Goal: Information Seeking & Learning: Check status

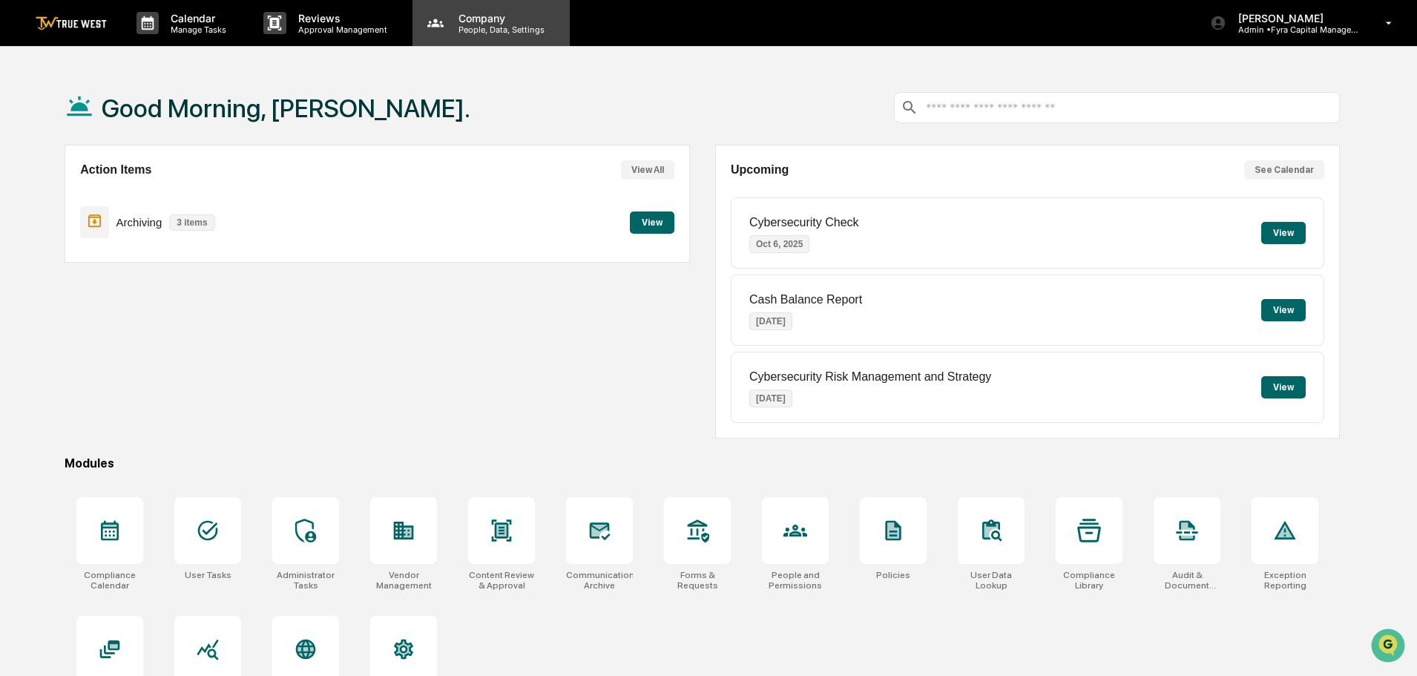
click at [470, 23] on p "Company" at bounding box center [499, 18] width 105 height 13
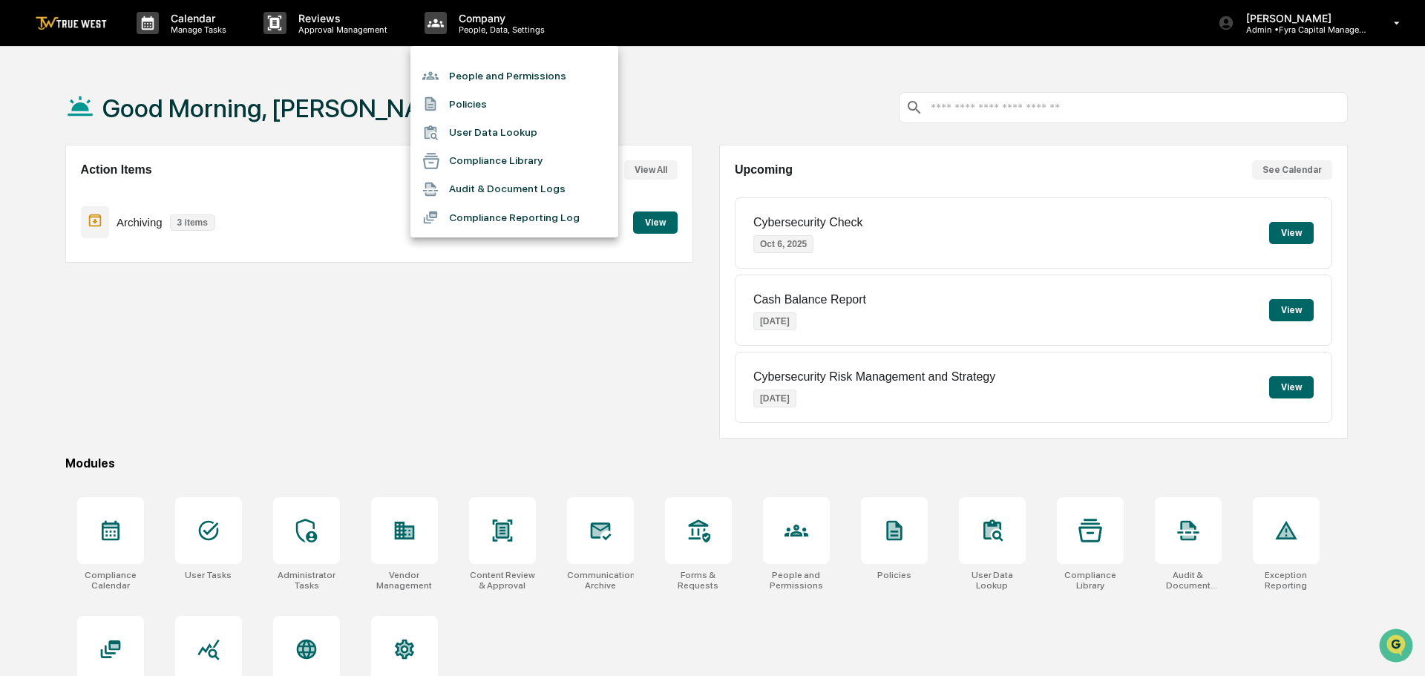
click at [468, 78] on li "People and Permissions" at bounding box center [514, 76] width 208 height 28
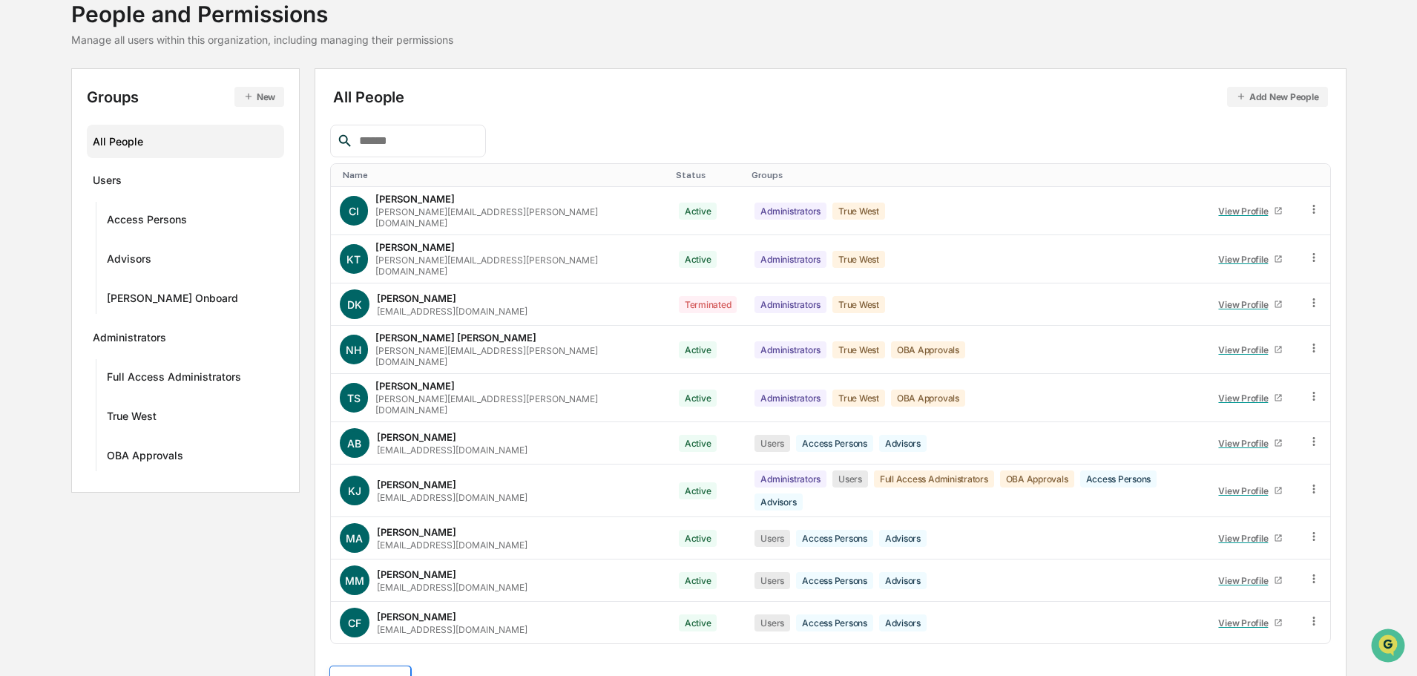
scroll to position [214, 0]
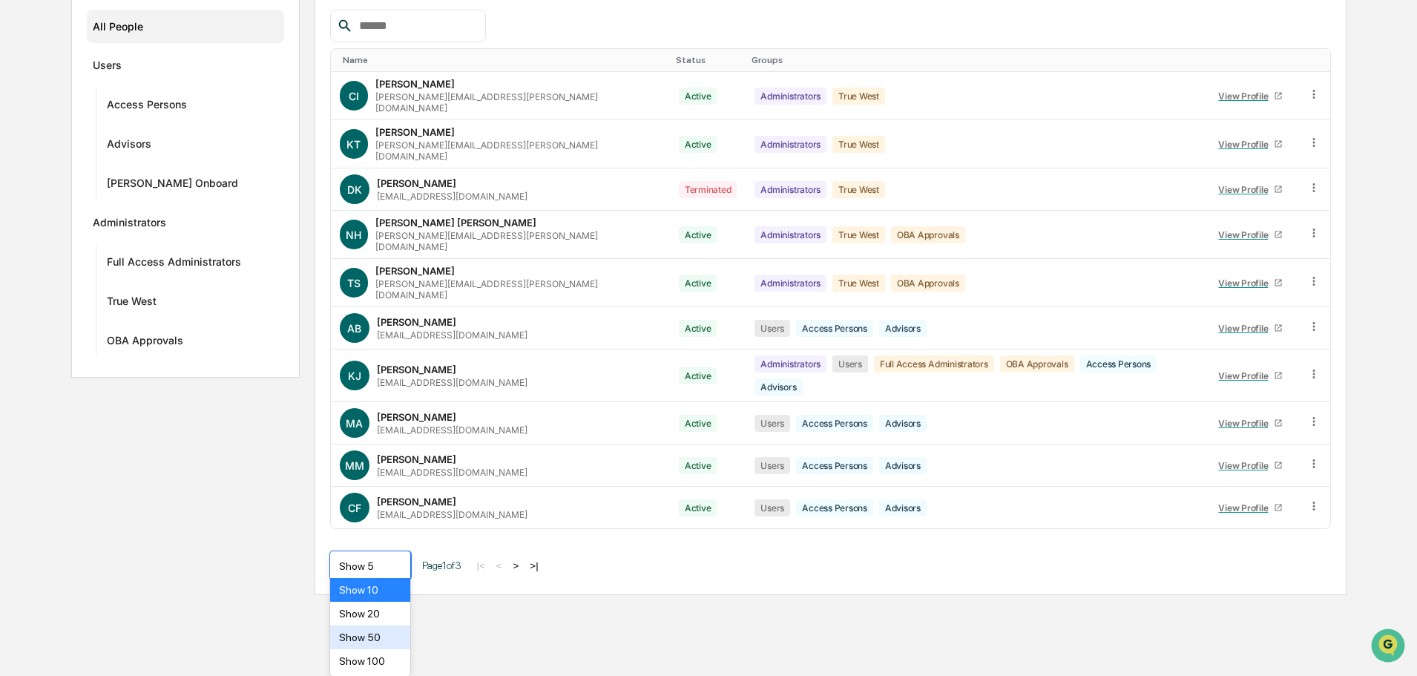
click at [397, 595] on body "Calendar Manage Tasks Reviews Approval Management Company People, Data, Setting…" at bounding box center [708, 190] width 1417 height 809
click at [361, 637] on div "Show 50" at bounding box center [370, 638] width 81 height 24
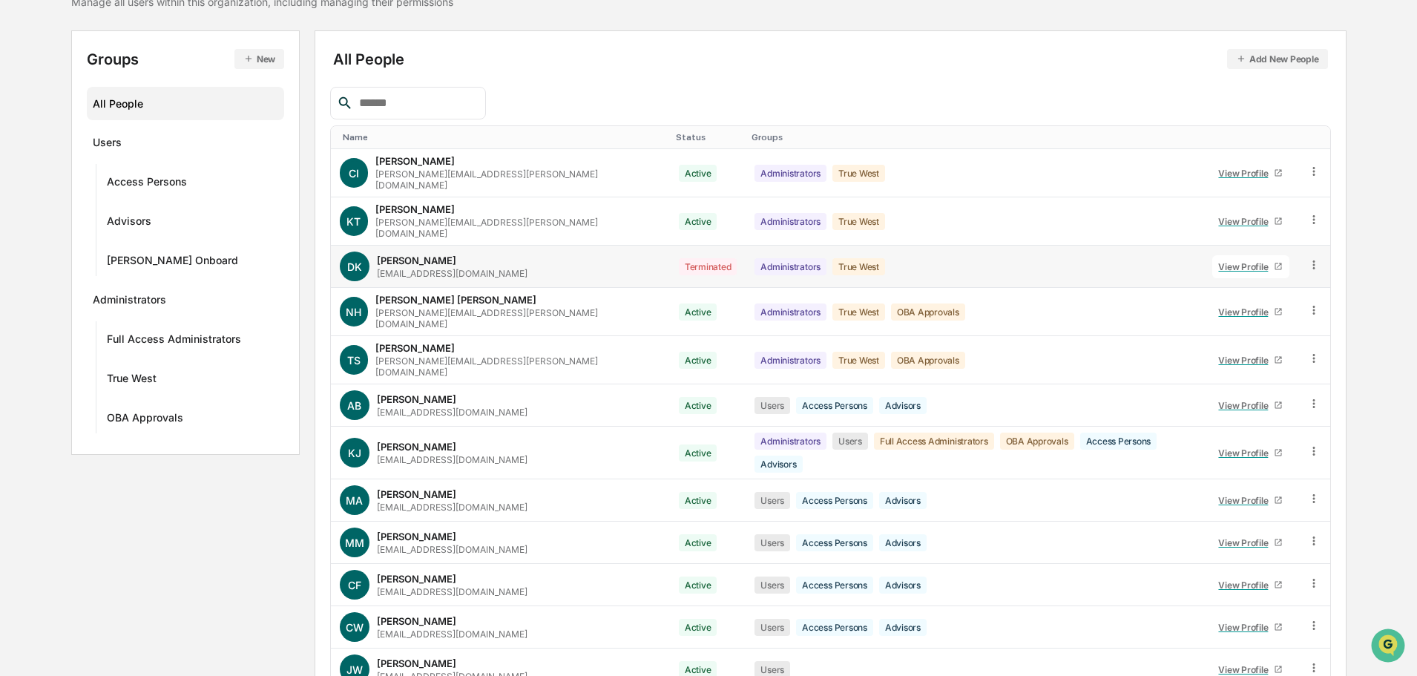
scroll to position [148, 0]
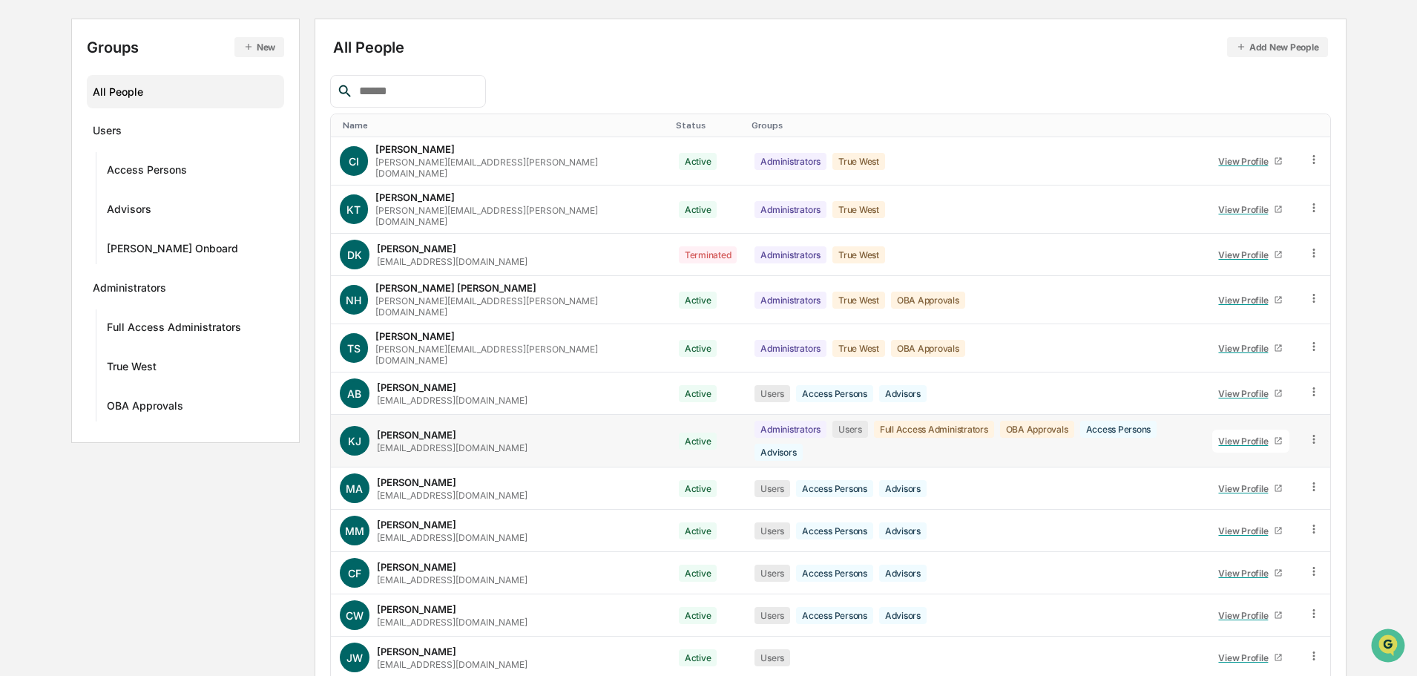
click at [1239, 436] on div "View Profile" at bounding box center [1246, 441] width 56 height 11
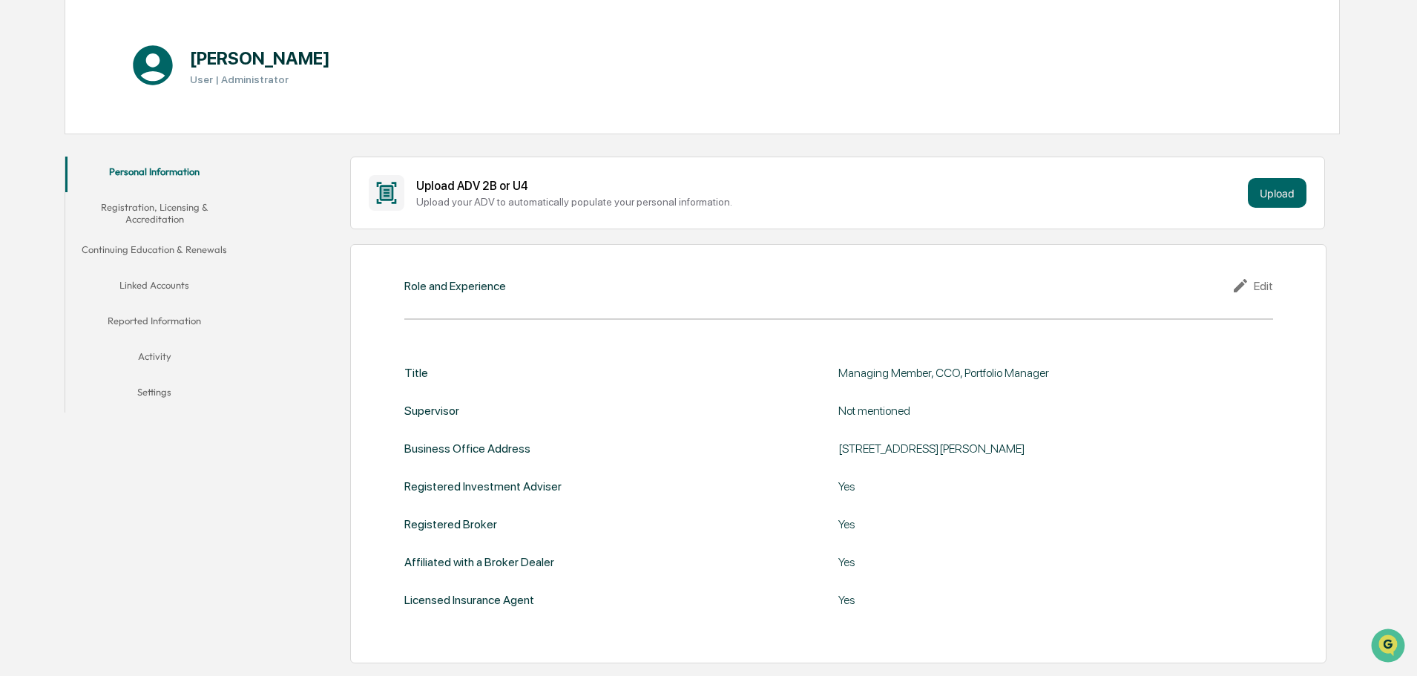
click at [154, 286] on button "Linked Accounts" at bounding box center [154, 288] width 178 height 36
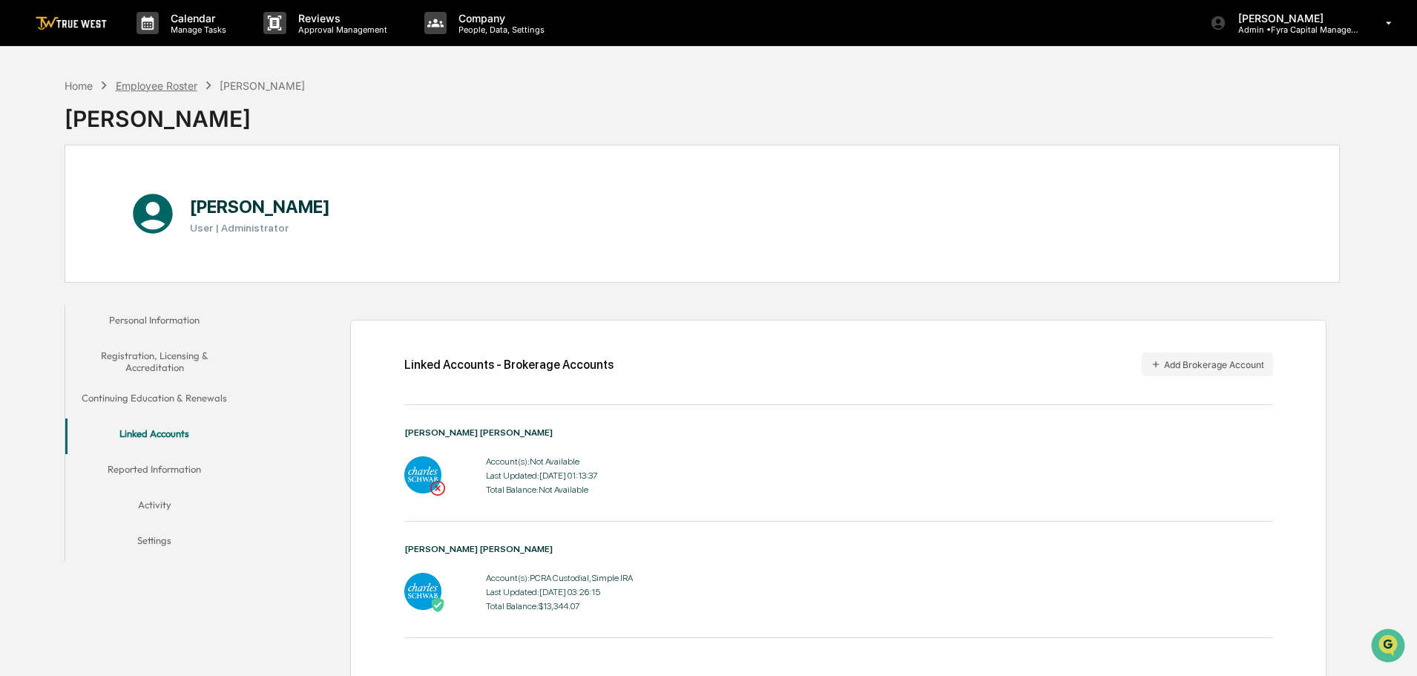
click at [152, 83] on div "Employee Roster" at bounding box center [157, 85] width 82 height 13
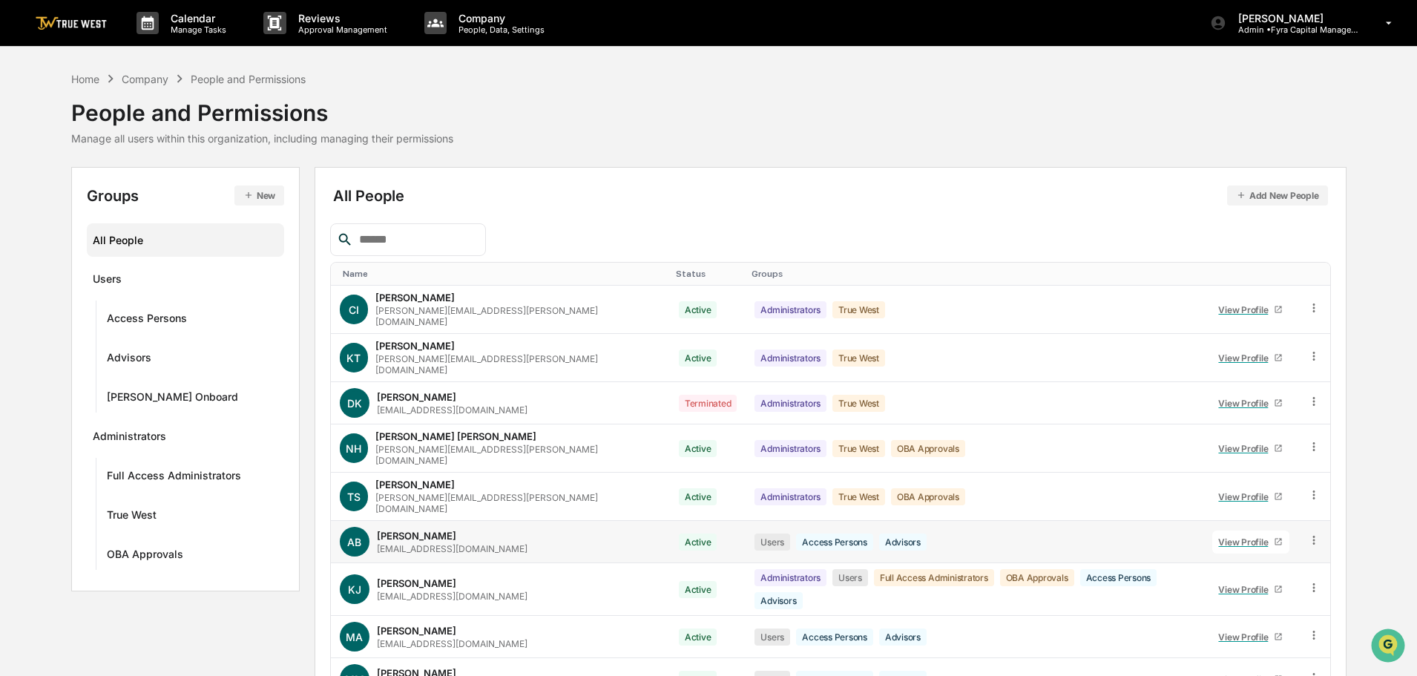
click at [1236, 537] on div "View Profile" at bounding box center [1246, 542] width 56 height 11
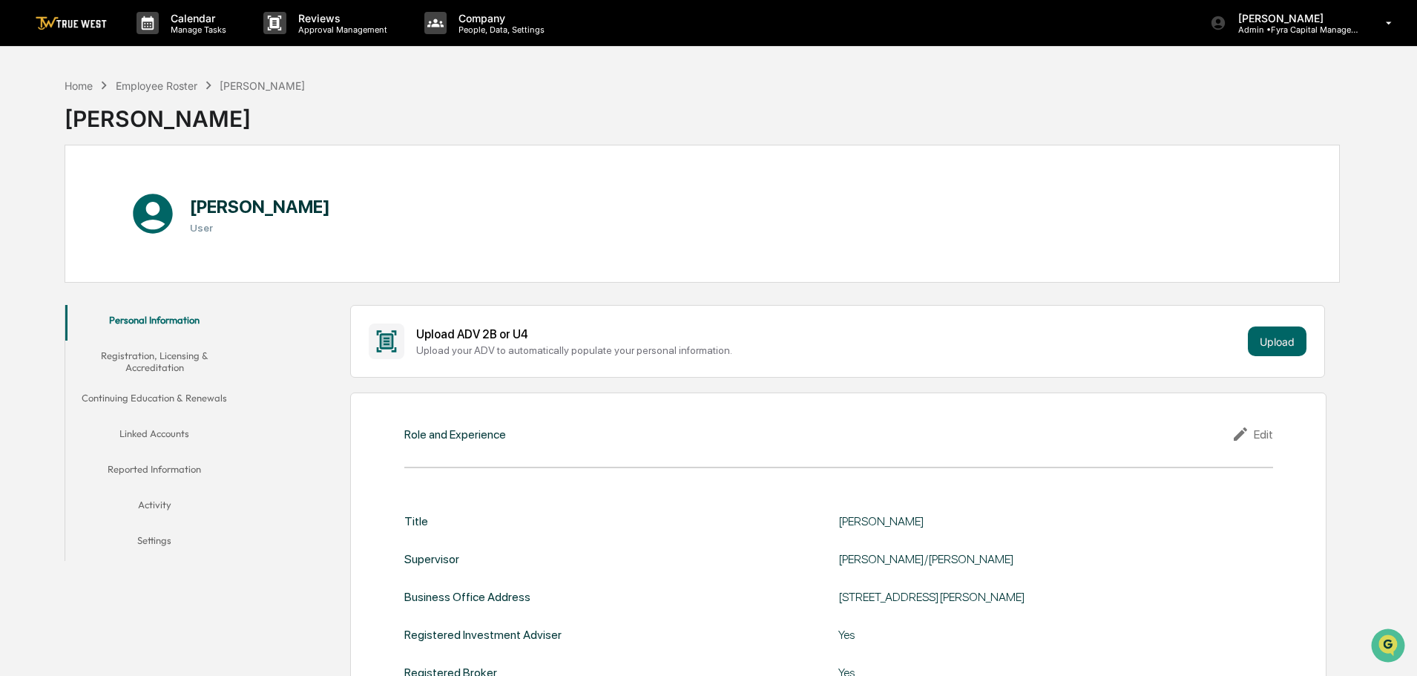
click at [160, 433] on button "Linked Accounts" at bounding box center [154, 437] width 178 height 36
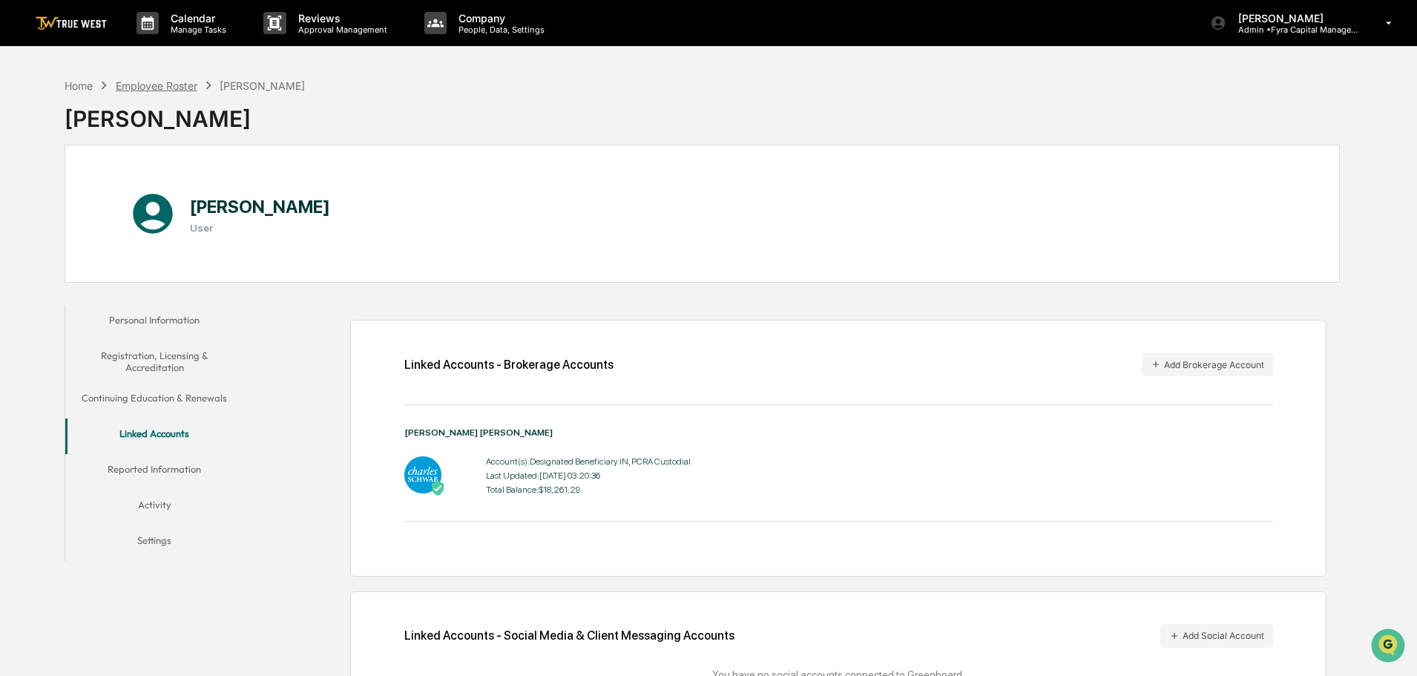
click at [149, 85] on div "Employee Roster" at bounding box center [157, 85] width 82 height 13
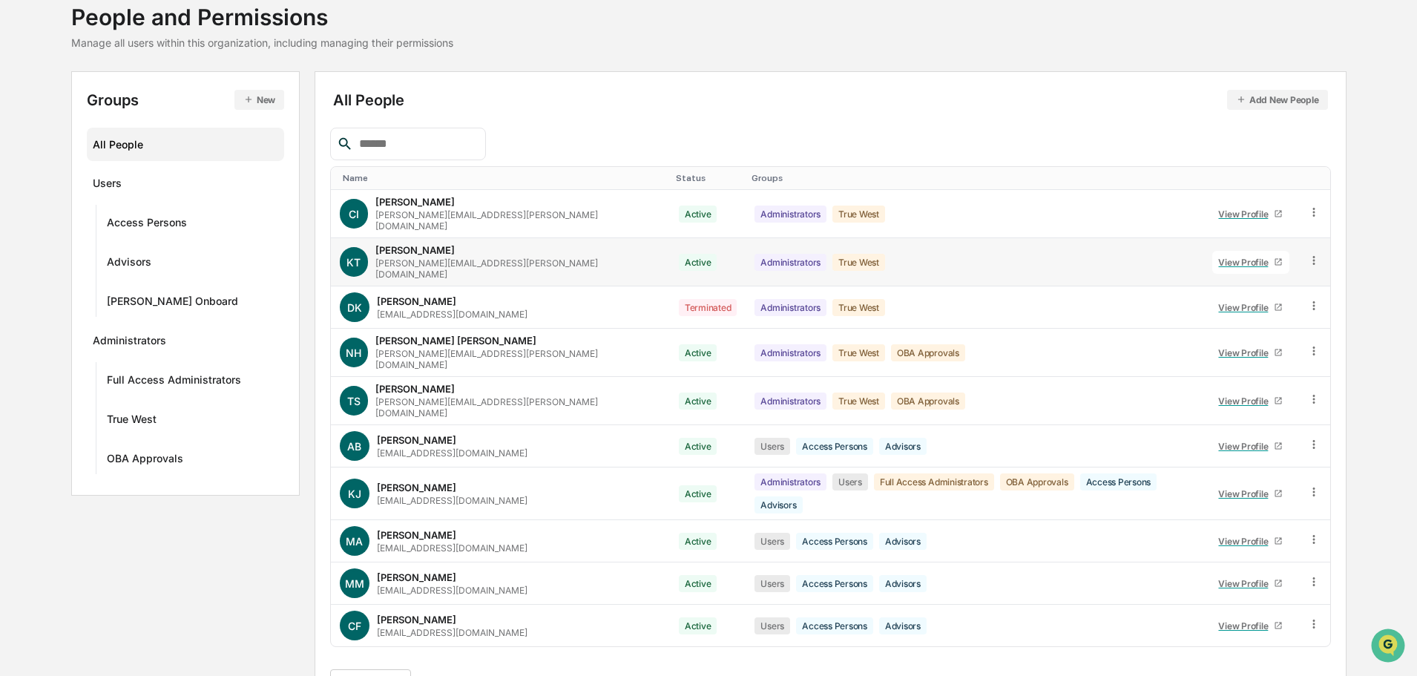
scroll to position [99, 0]
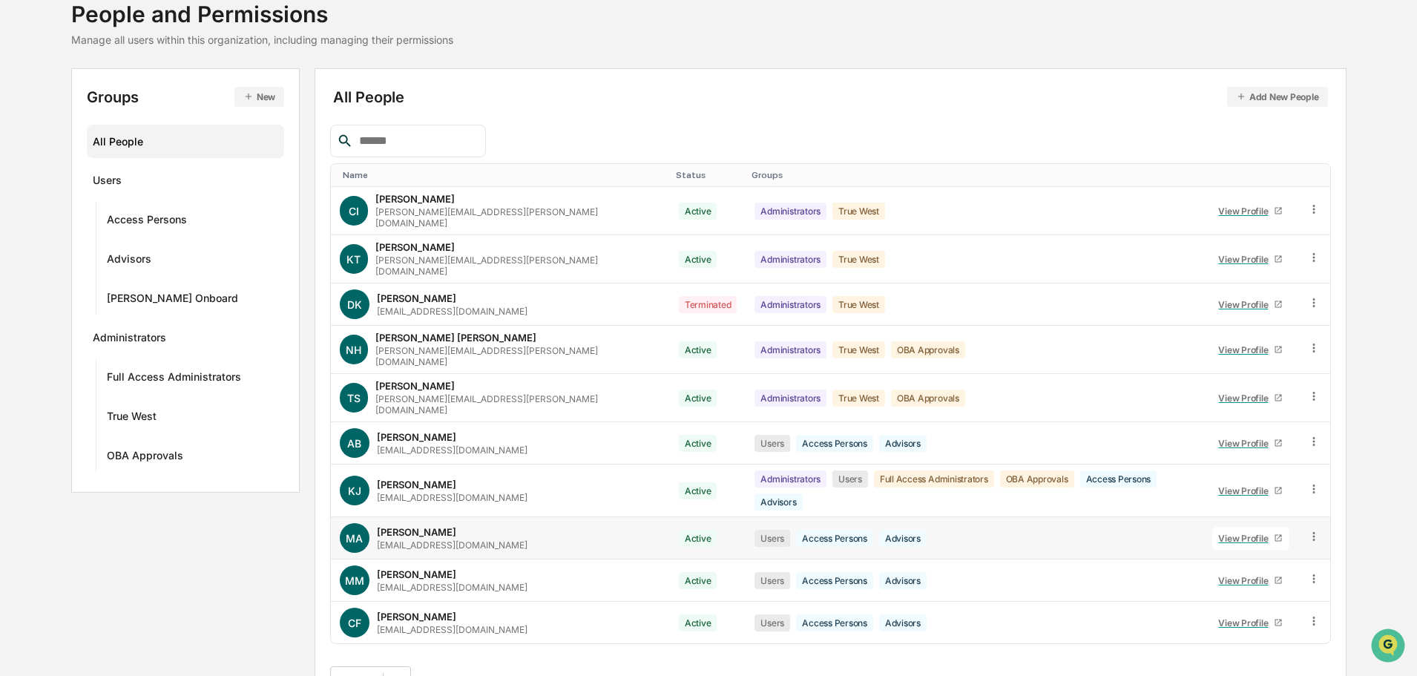
click at [1231, 533] on div "View Profile" at bounding box center [1246, 538] width 56 height 11
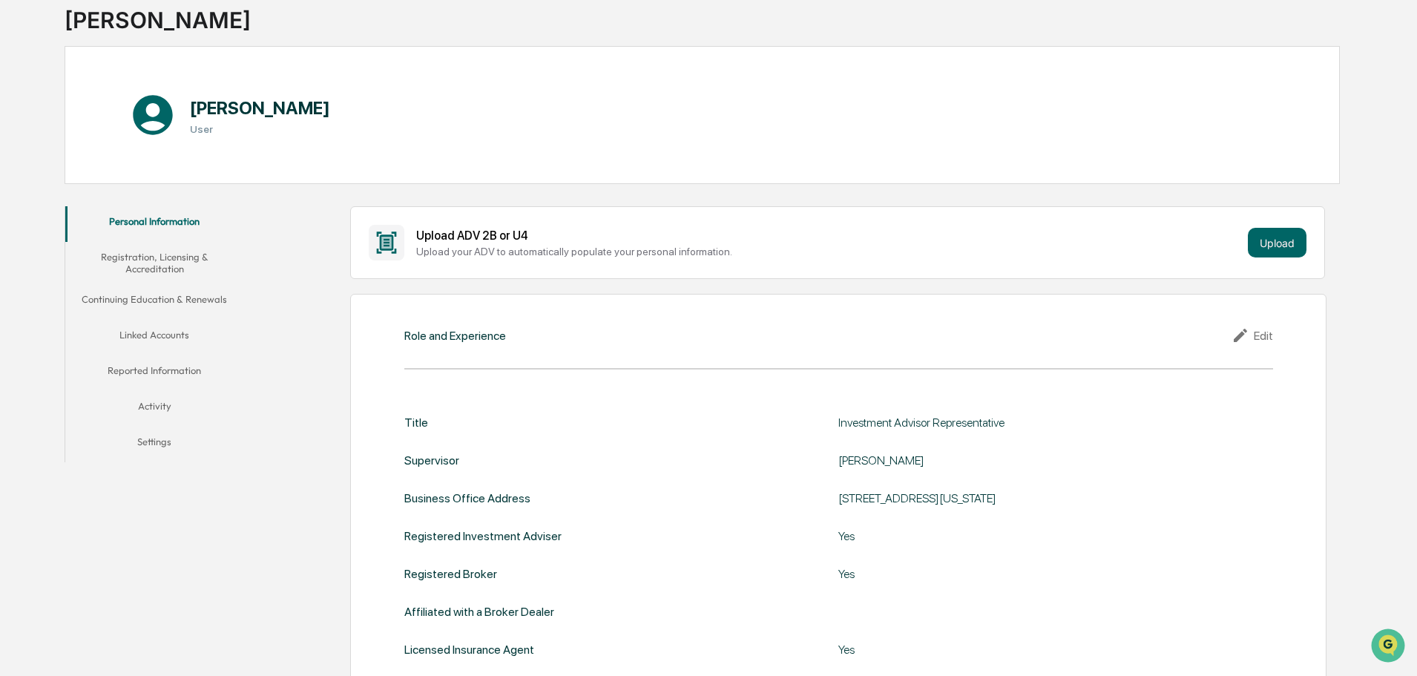
click at [154, 337] on button "Linked Accounts" at bounding box center [154, 338] width 178 height 36
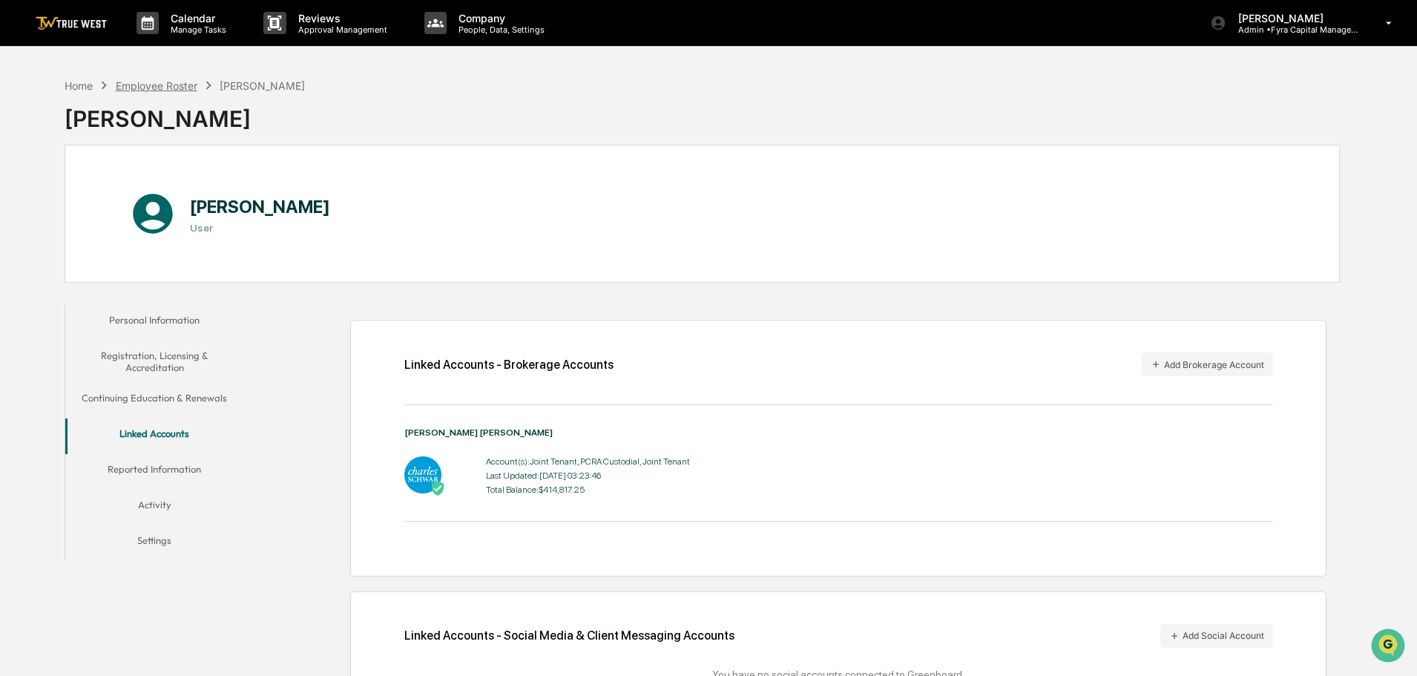
click at [162, 86] on div "Employee Roster" at bounding box center [157, 85] width 82 height 13
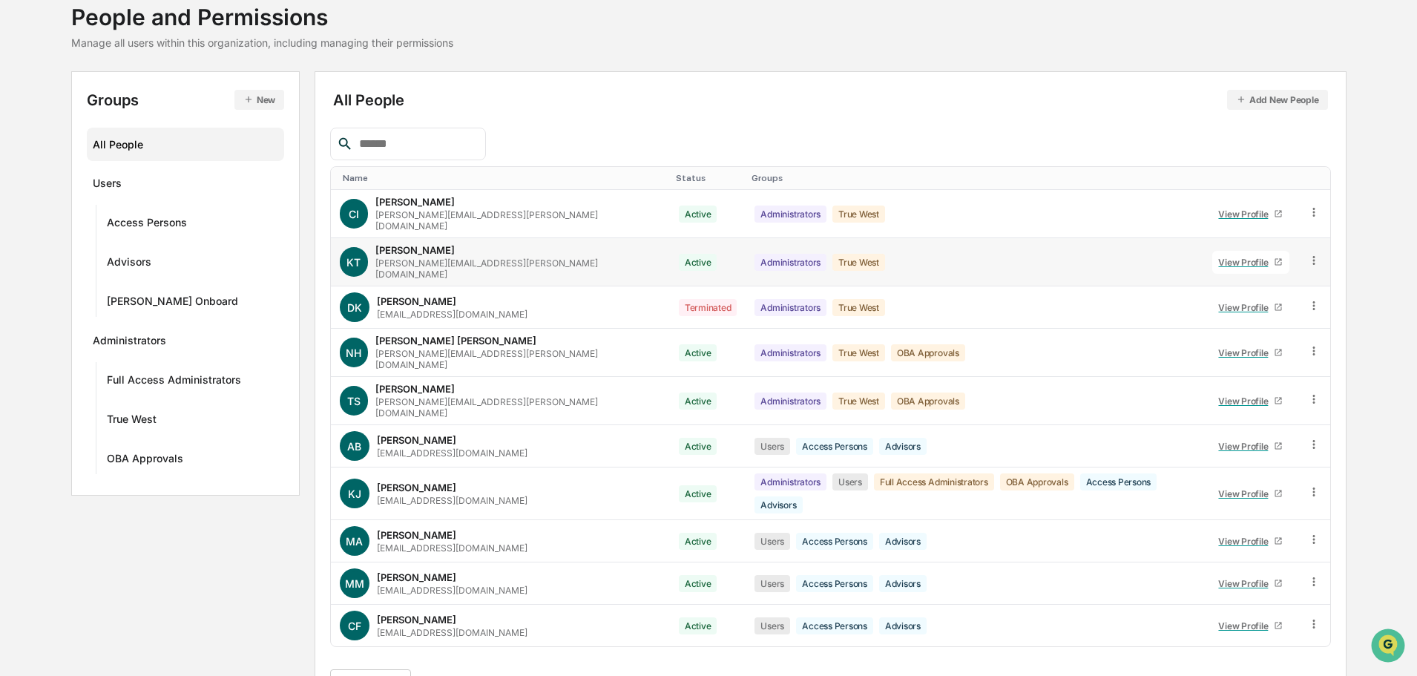
scroll to position [99, 0]
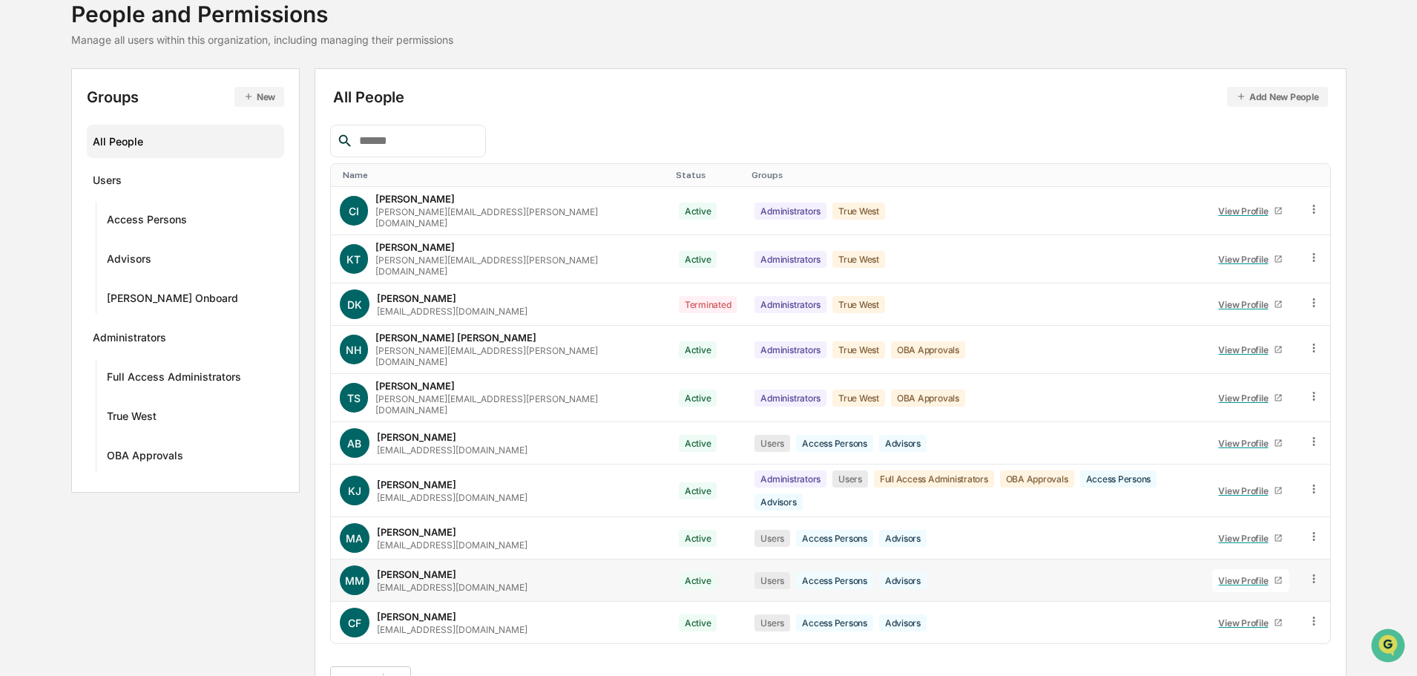
click at [1243, 575] on div "View Profile" at bounding box center [1246, 580] width 56 height 11
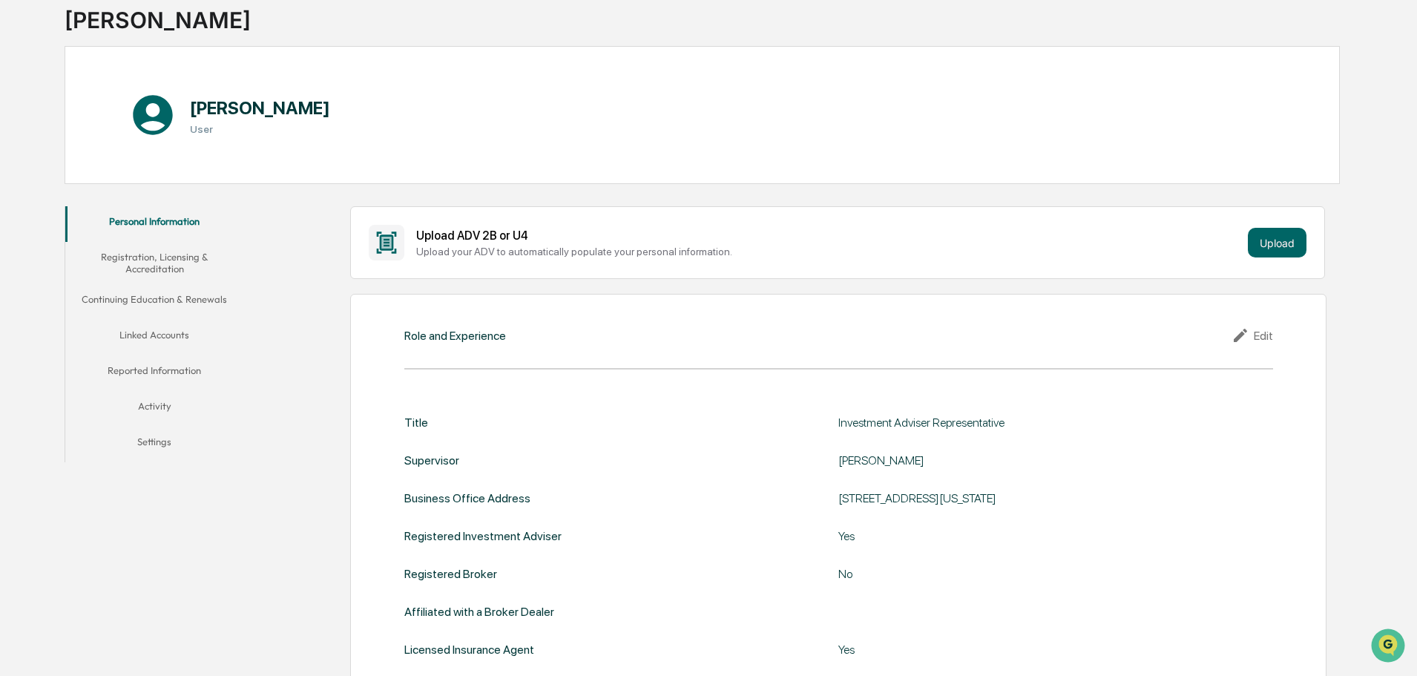
click at [171, 328] on button "Linked Accounts" at bounding box center [154, 338] width 178 height 36
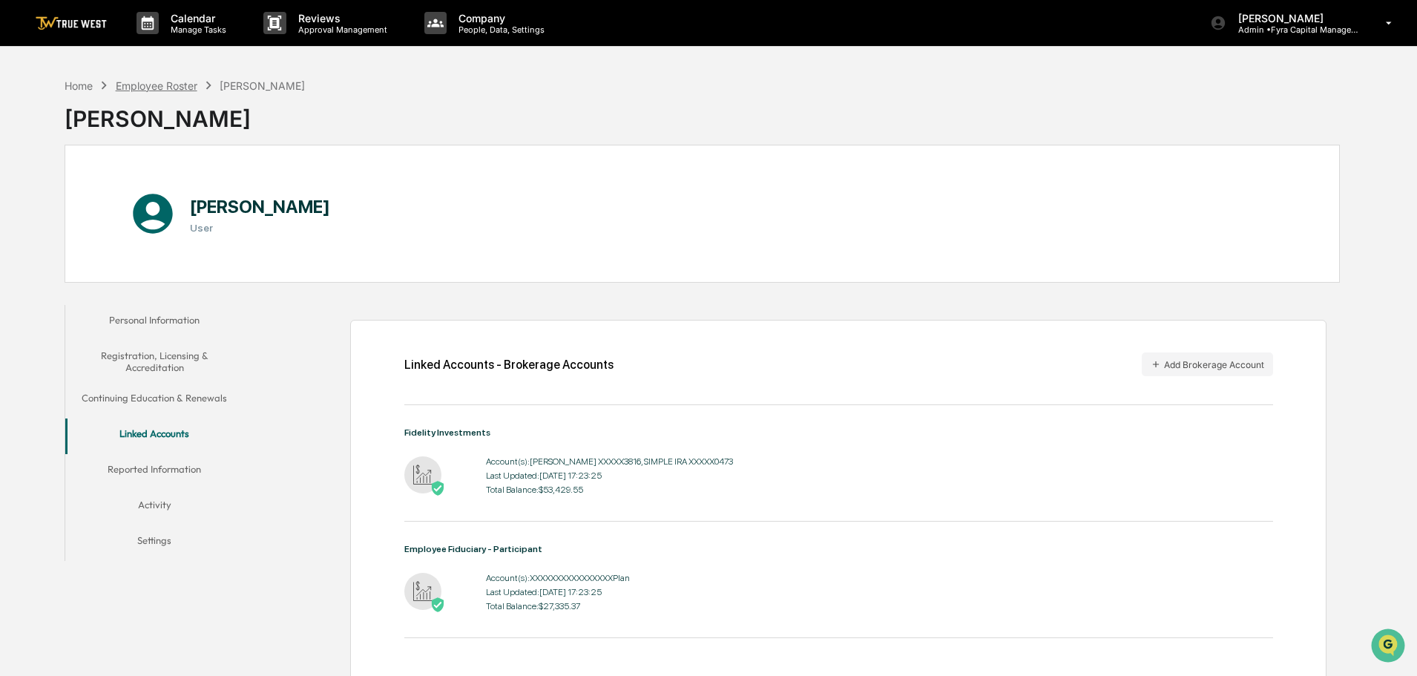
click at [179, 85] on div "Employee Roster" at bounding box center [157, 85] width 82 height 13
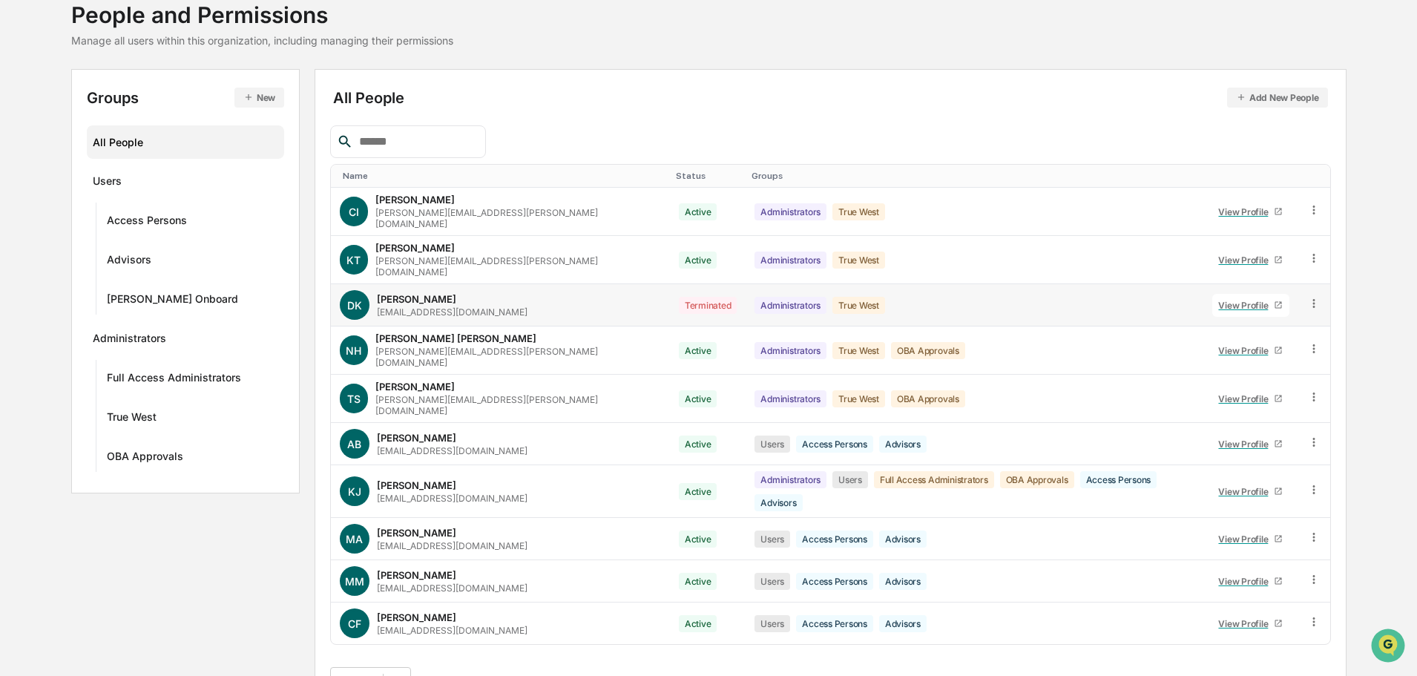
scroll to position [99, 0]
click at [1240, 617] on div "View Profile" at bounding box center [1246, 622] width 56 height 11
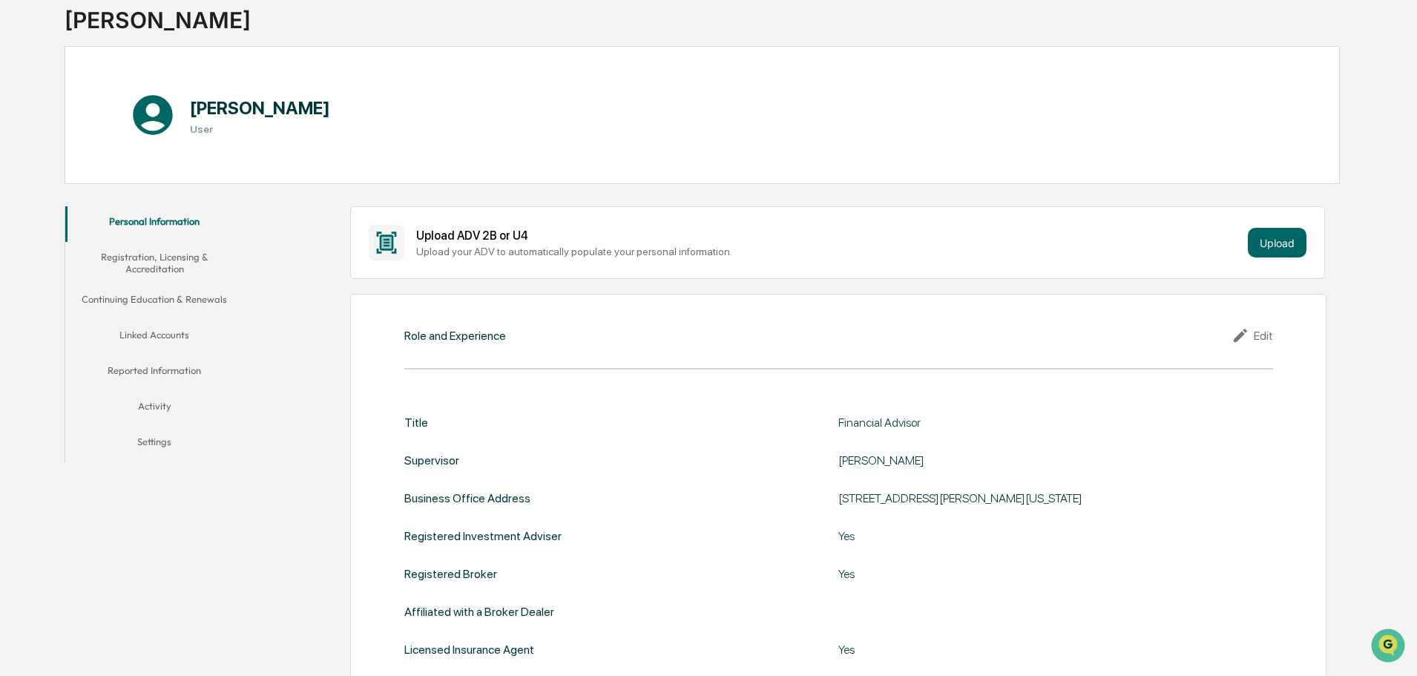
click at [151, 334] on button "Linked Accounts" at bounding box center [154, 338] width 178 height 36
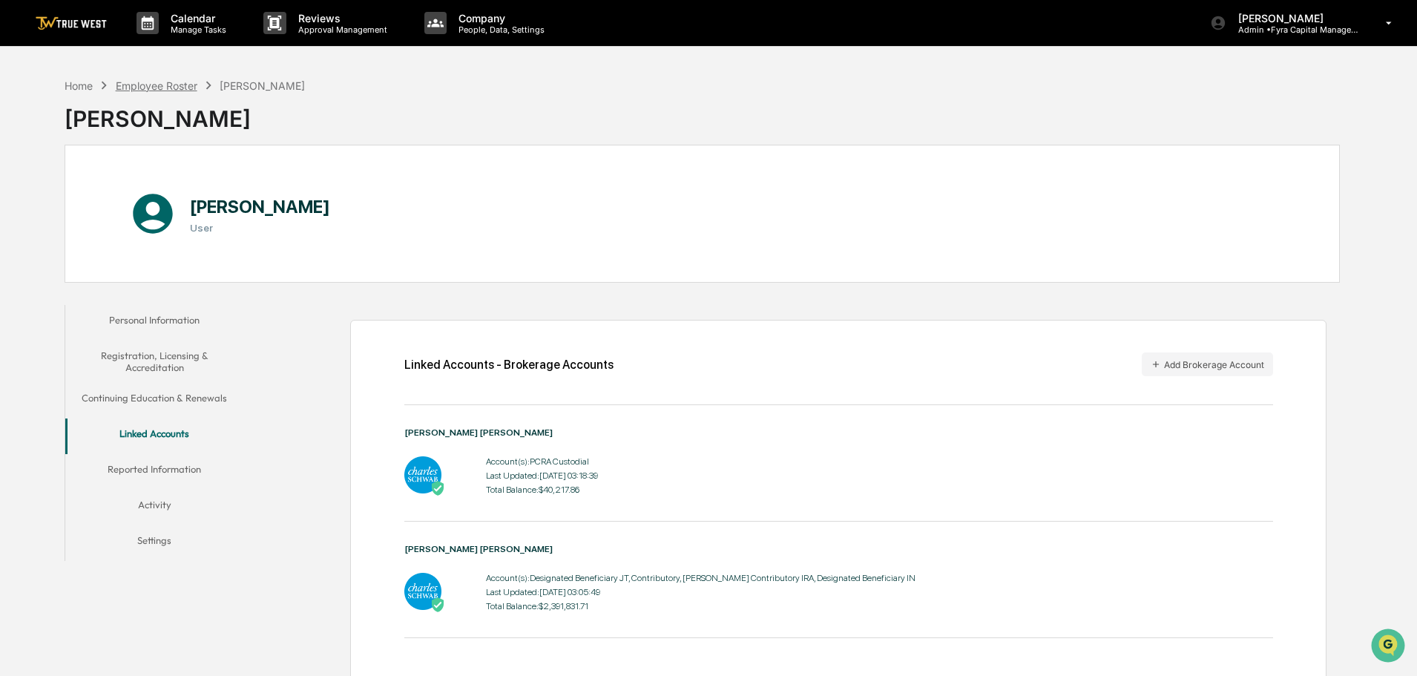
click at [160, 84] on div "Employee Roster" at bounding box center [157, 85] width 82 height 13
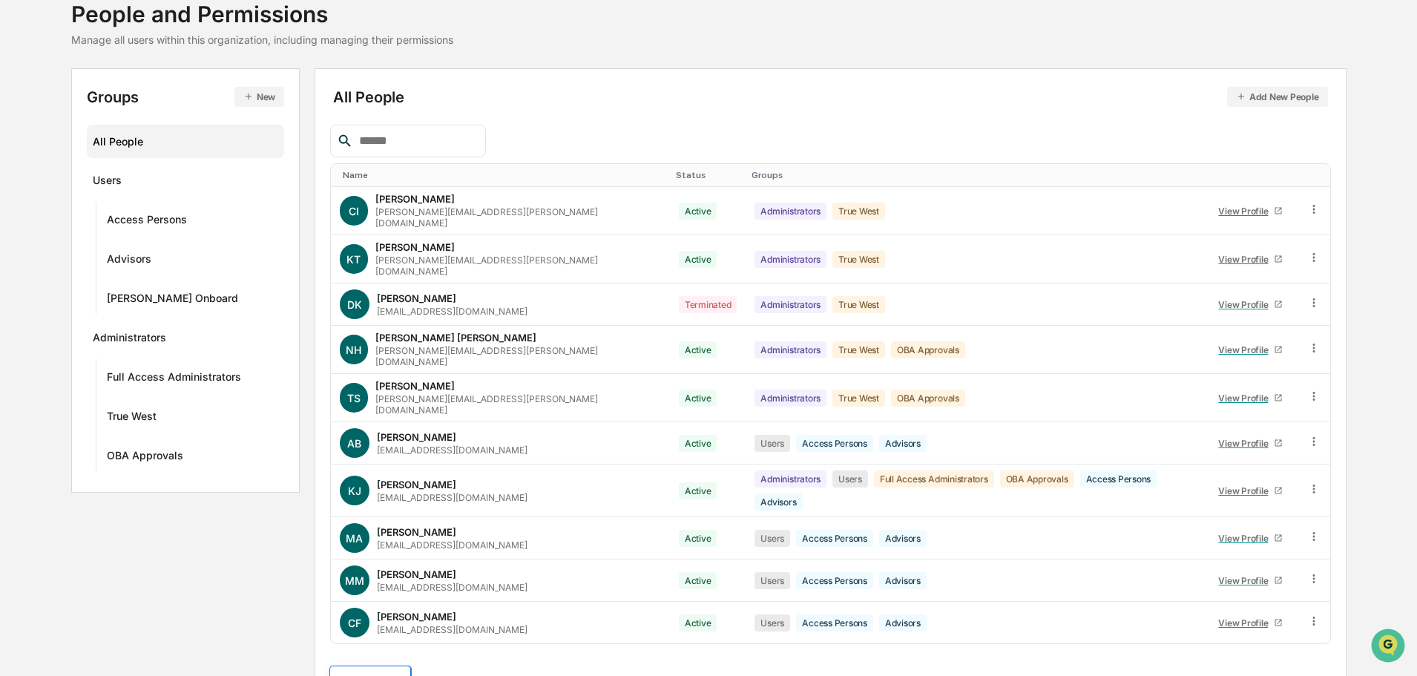
scroll to position [214, 0]
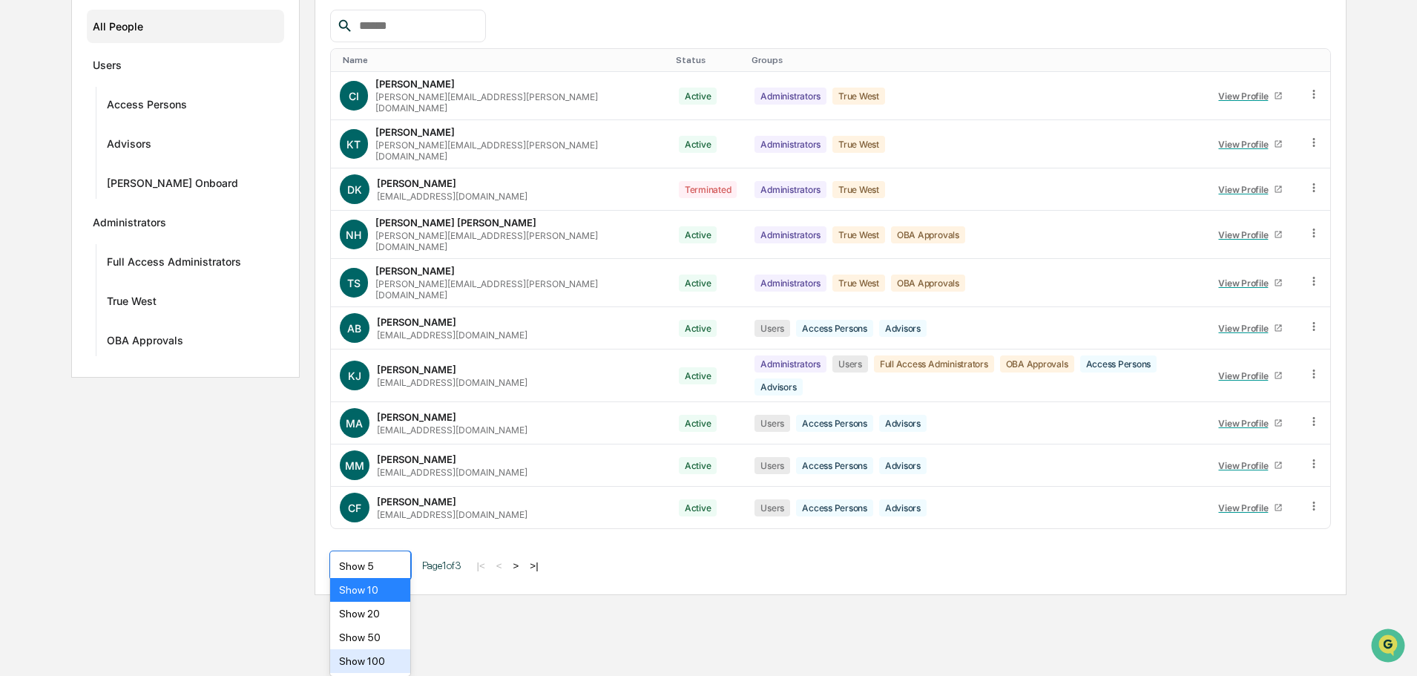
click at [398, 595] on body "Calendar Manage Tasks Reviews Approval Management Company People, Data, Setting…" at bounding box center [708, 190] width 1417 height 809
click at [375, 634] on div "Show 50" at bounding box center [370, 638] width 81 height 24
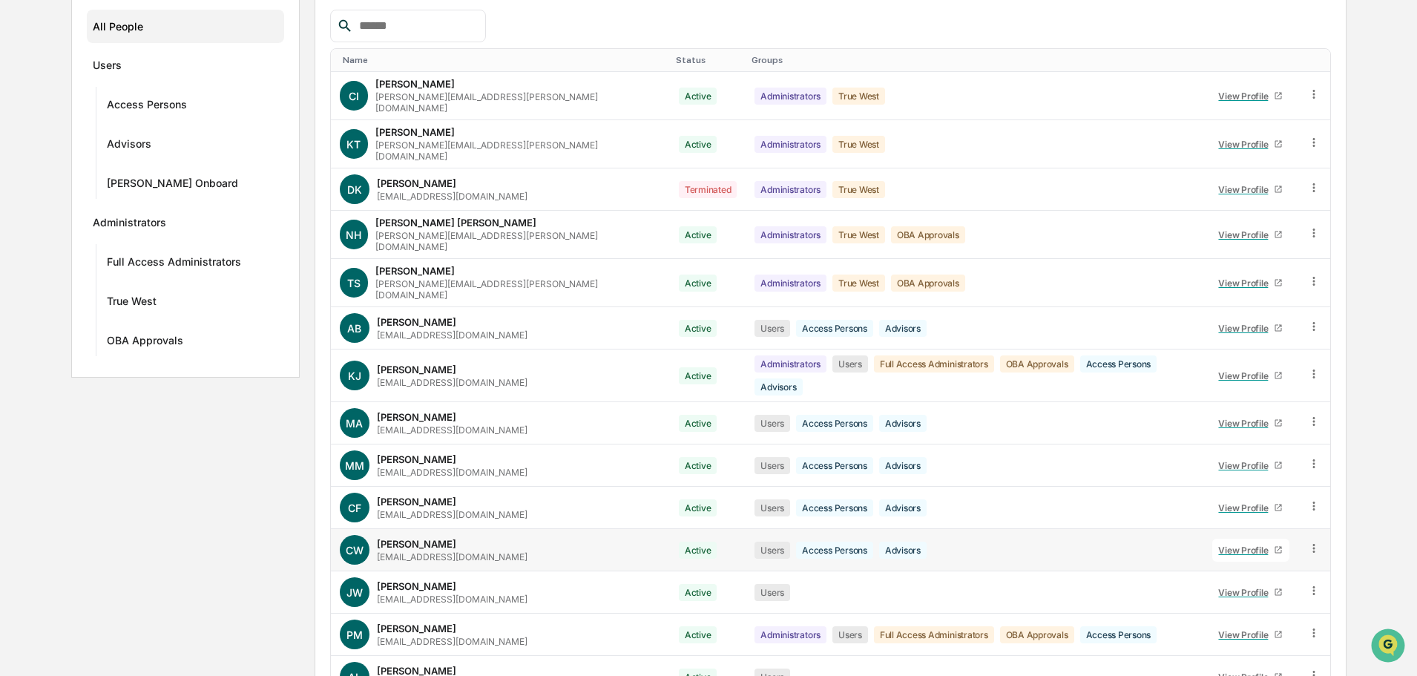
click at [1218, 545] on div "View Profile" at bounding box center [1246, 550] width 56 height 11
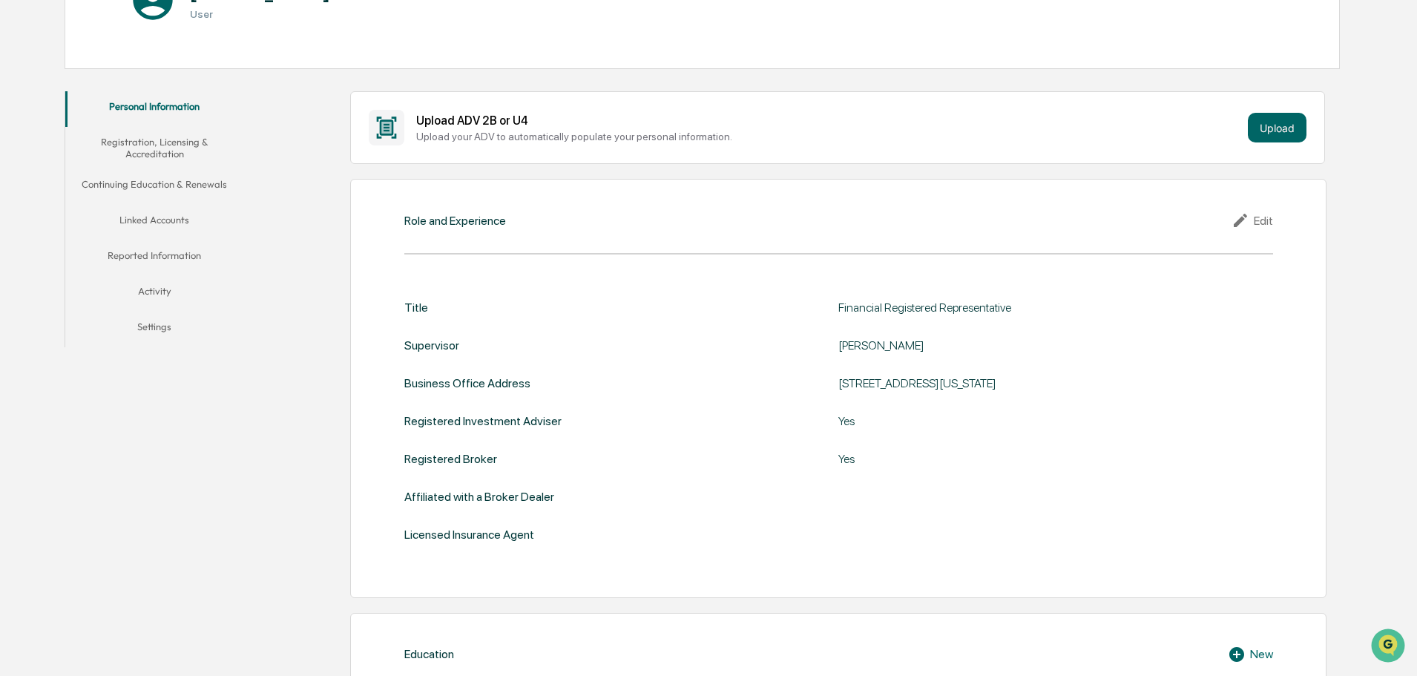
click at [151, 217] on button "Linked Accounts" at bounding box center [154, 223] width 178 height 36
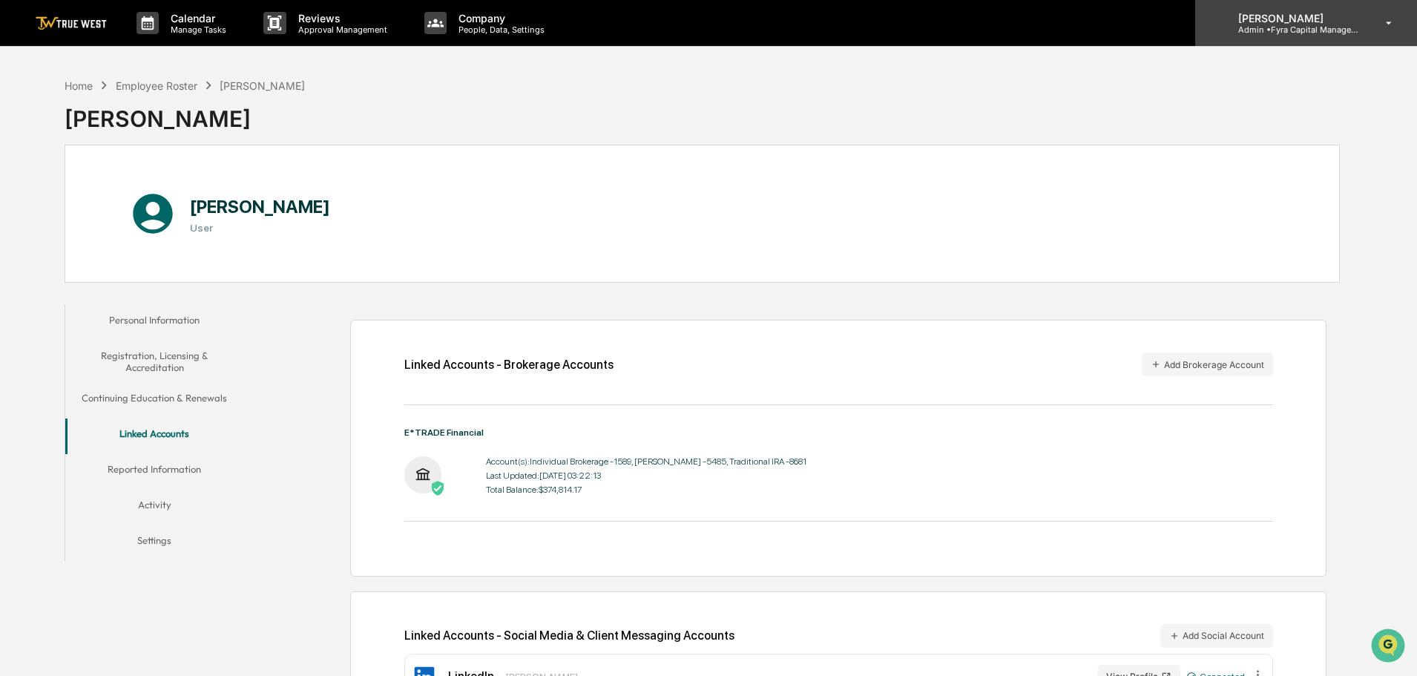
click at [1287, 21] on p "[PERSON_NAME]" at bounding box center [1296, 18] width 138 height 13
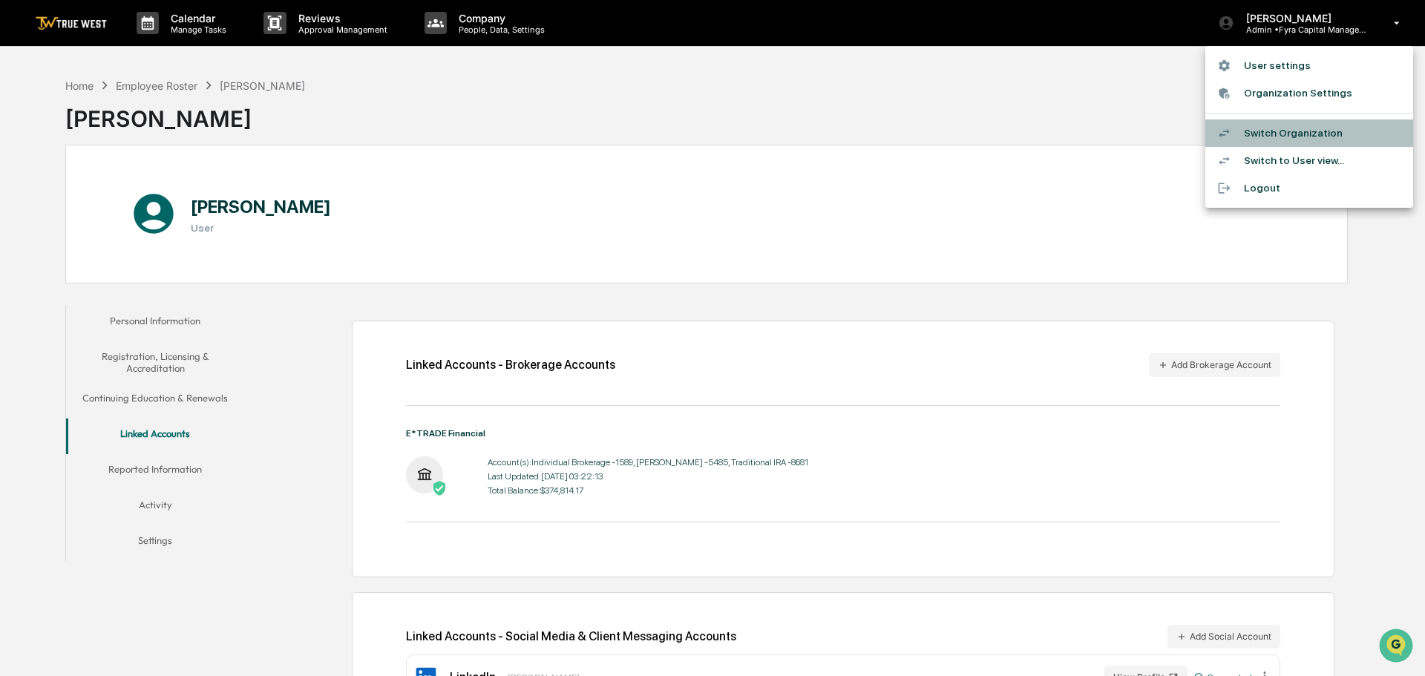
click at [1272, 128] on li "Switch Organization" at bounding box center [1309, 132] width 208 height 27
